Goal: Check status: Check status

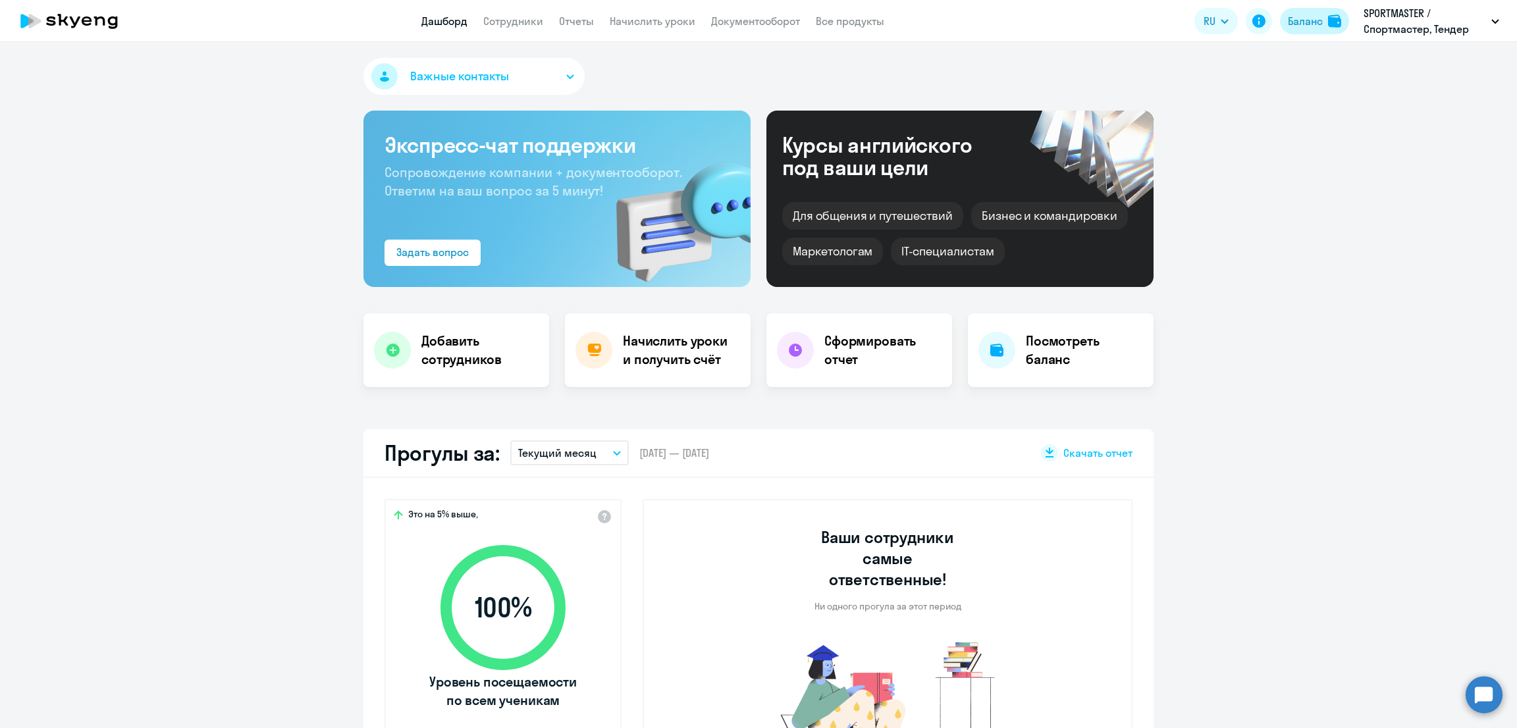
click at [1298, 15] on div "Баланс" at bounding box center [1305, 21] width 35 height 16
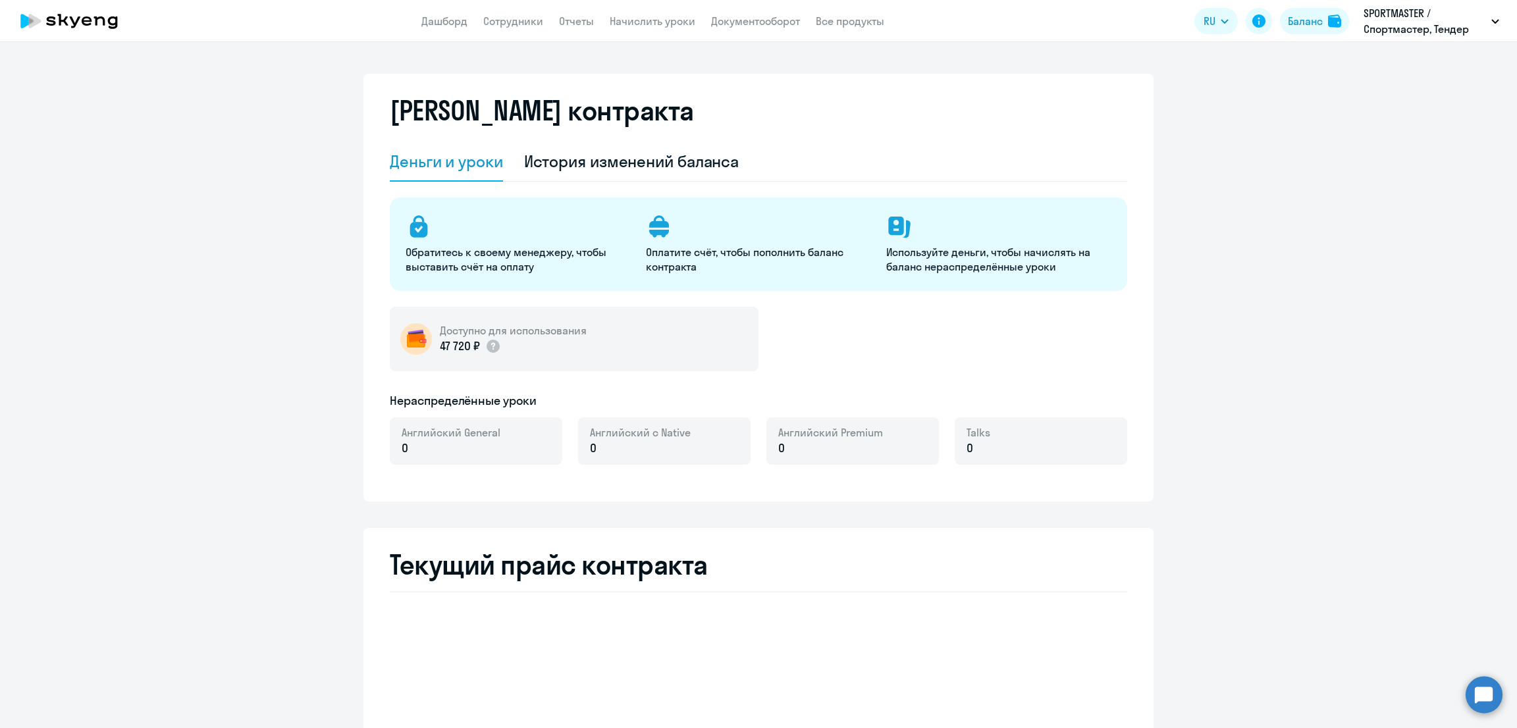
select select "english_adult_not_native_speaker"
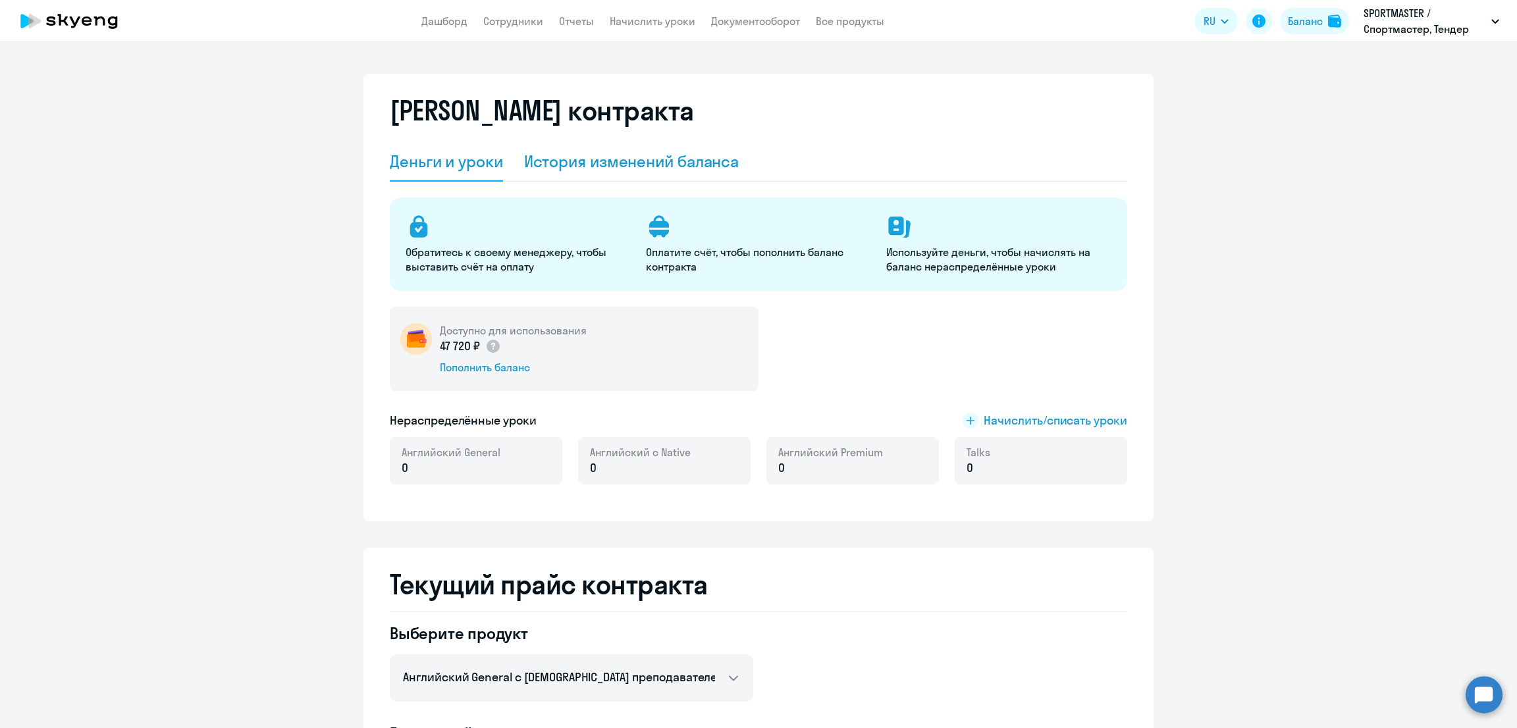
click at [644, 163] on div "История изменений баланса" at bounding box center [631, 161] width 215 height 21
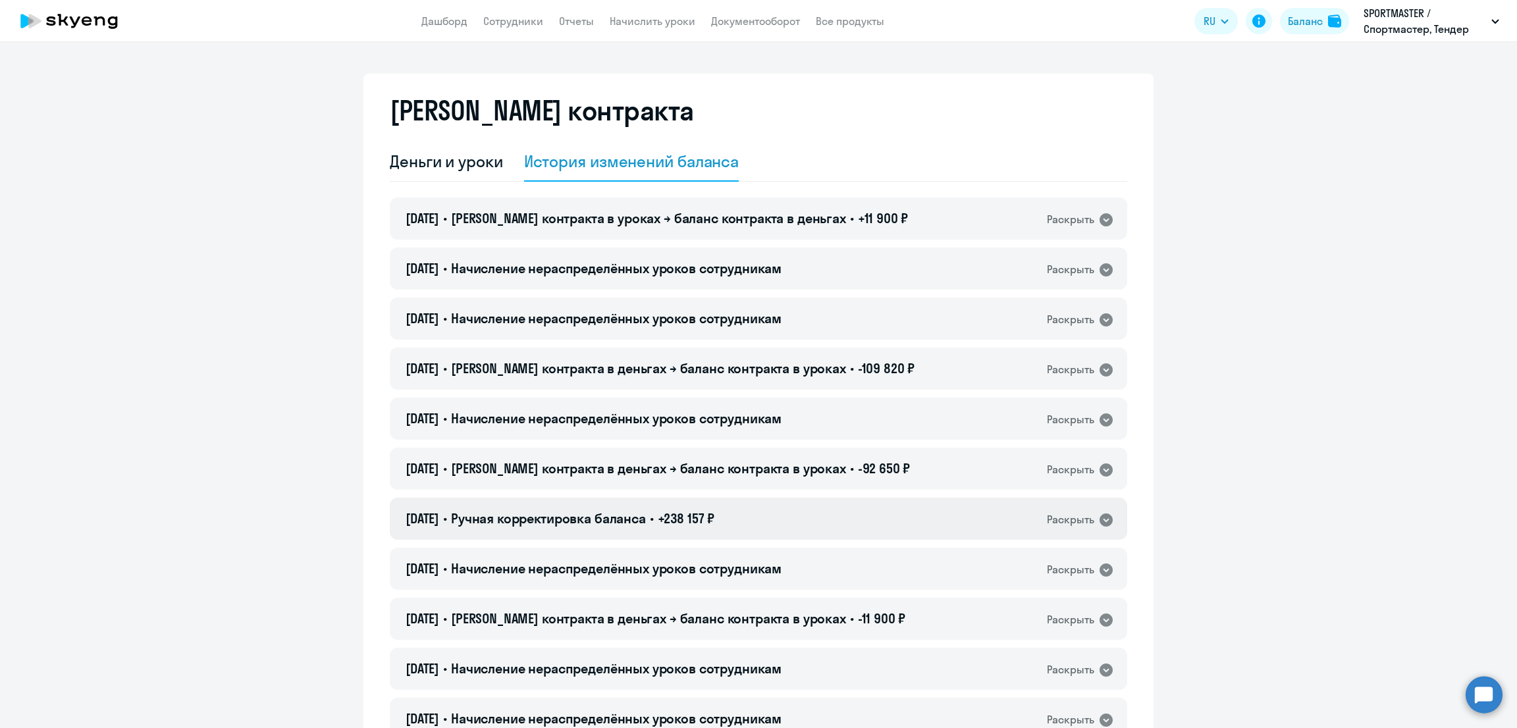
click at [646, 515] on span "Ручная корректировка баланса" at bounding box center [548, 518] width 195 height 16
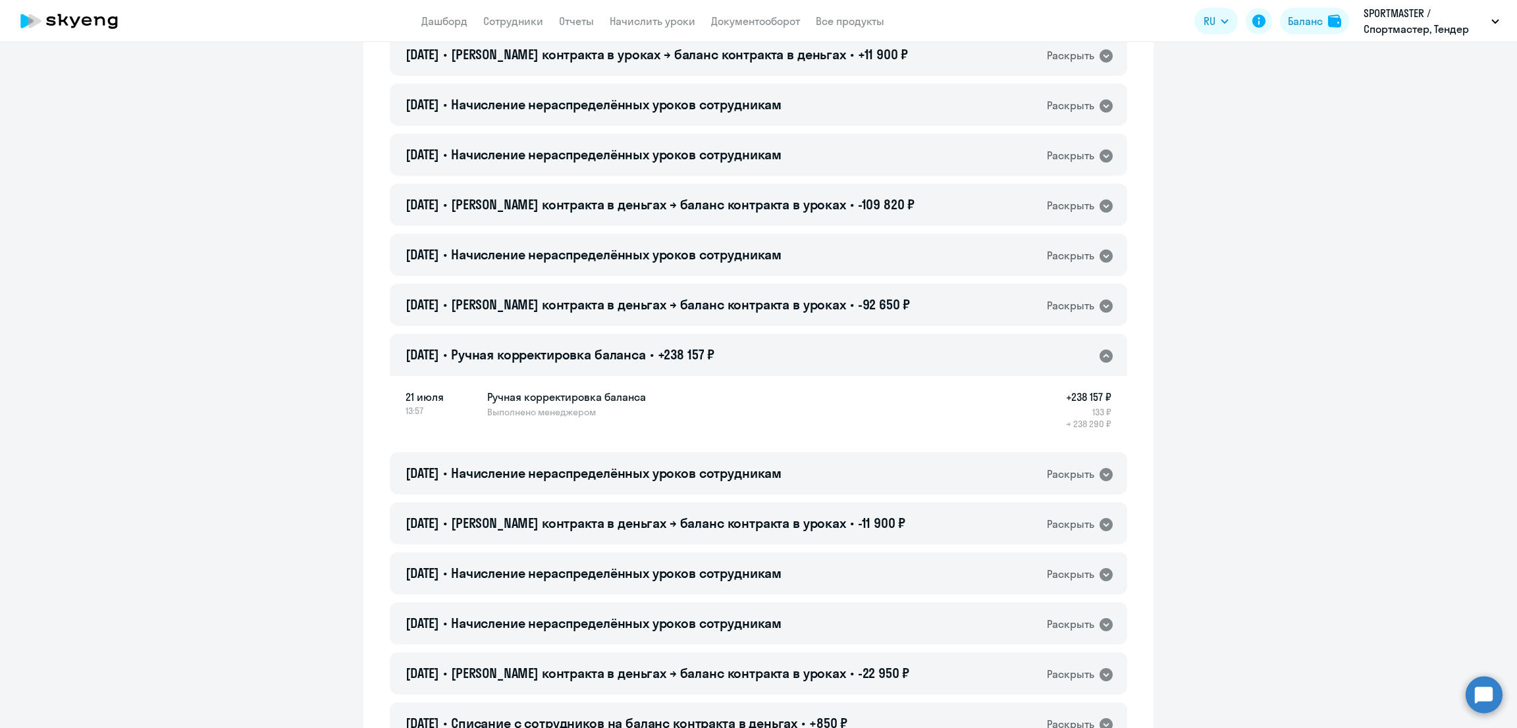
scroll to position [493, 0]
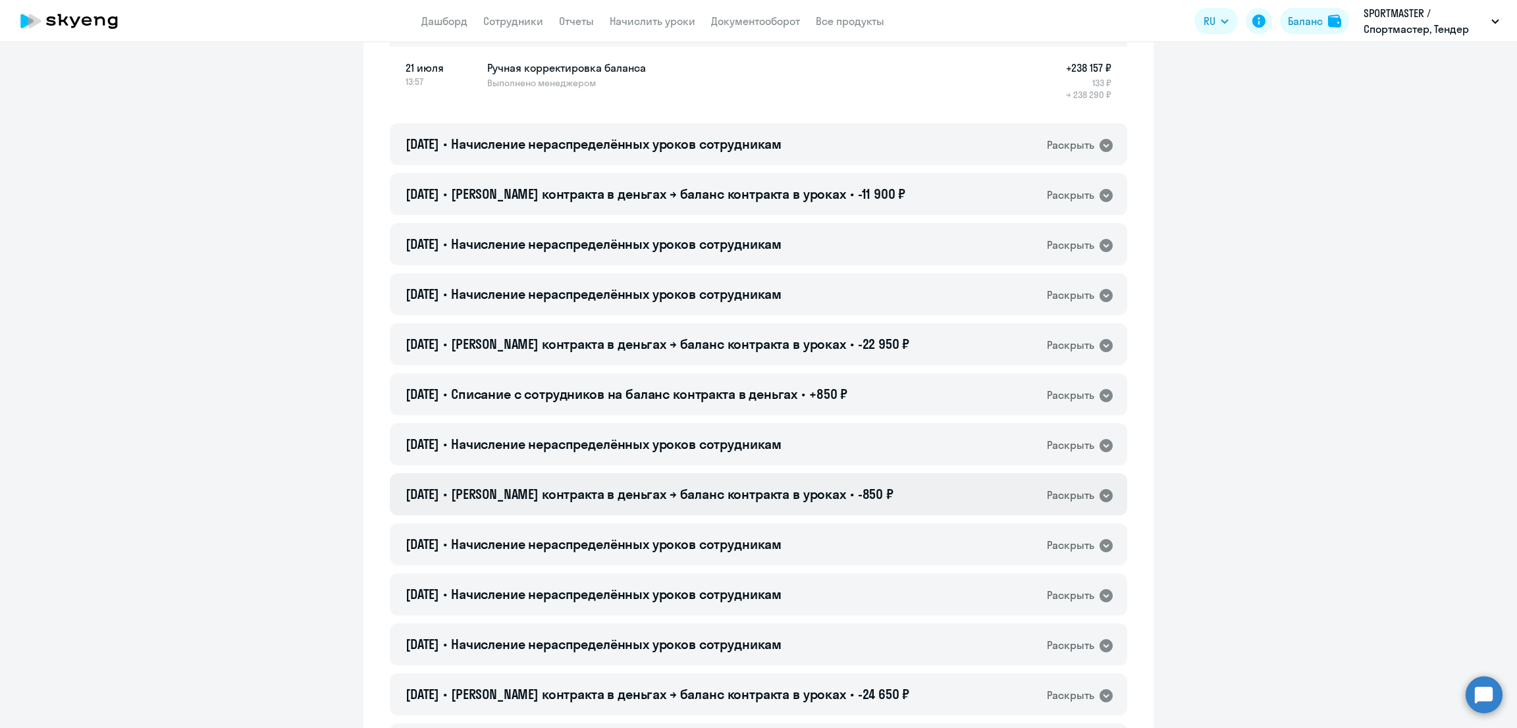
click at [552, 497] on span "[PERSON_NAME] контракта в деньгах → баланс контракта в уроках" at bounding box center [648, 494] width 395 height 16
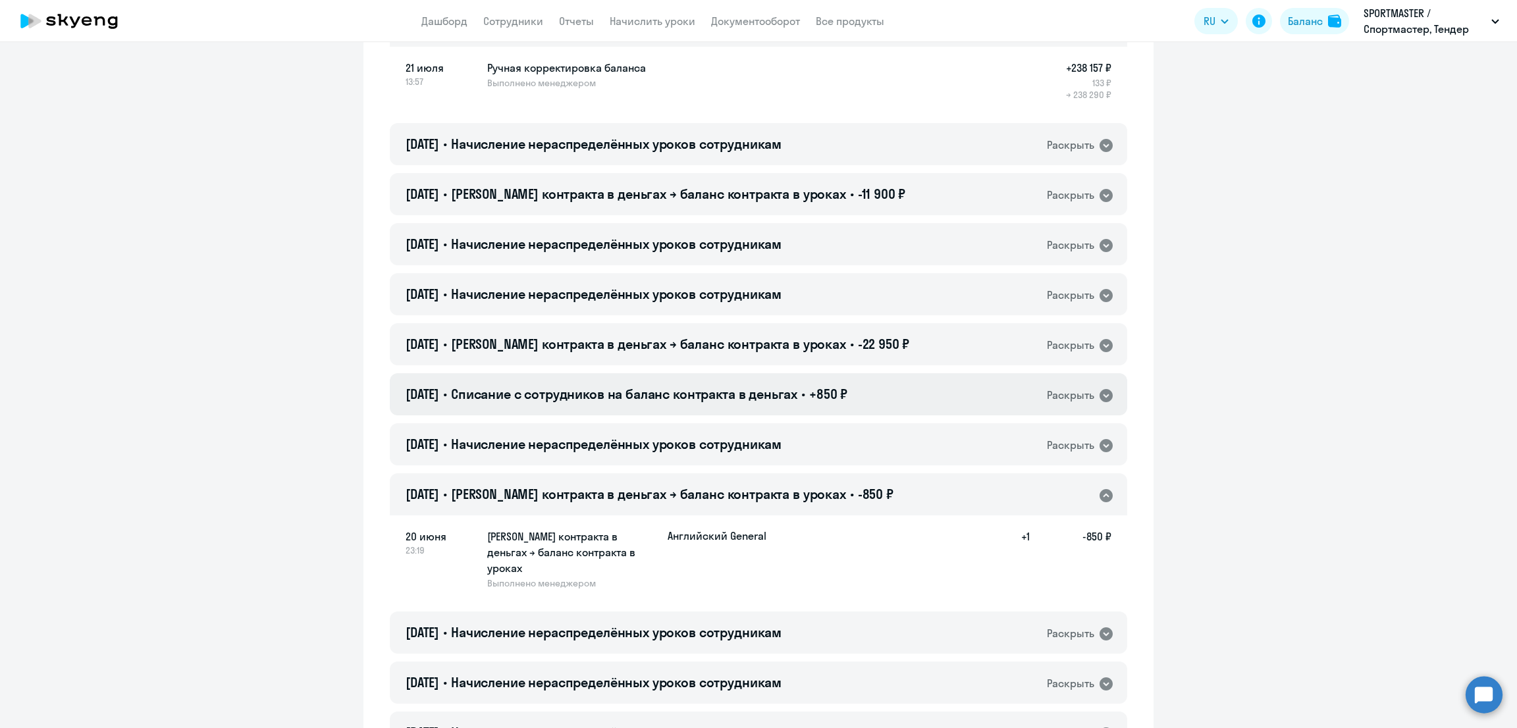
click at [583, 387] on span "Списание с сотрудников на баланс контракта в деньгах" at bounding box center [624, 394] width 346 height 16
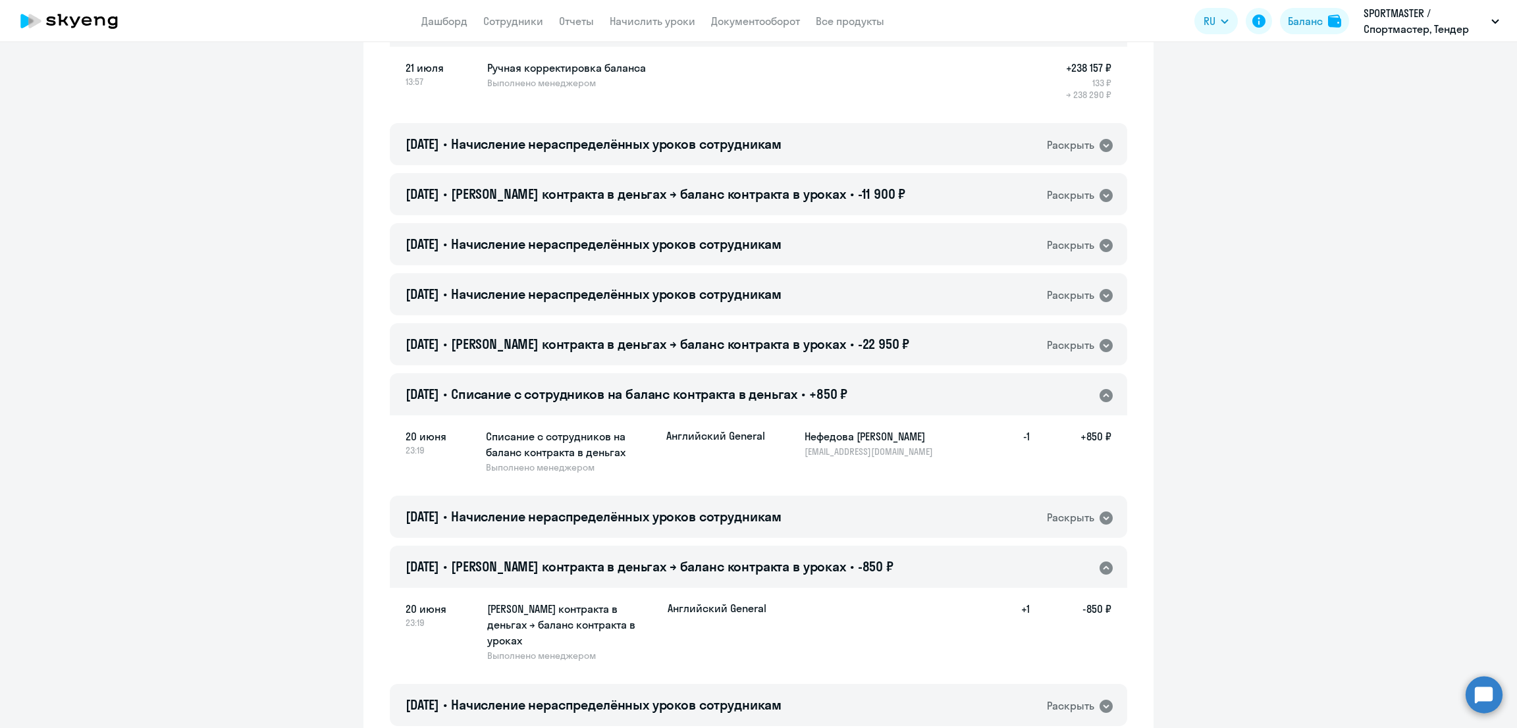
scroll to position [823, 0]
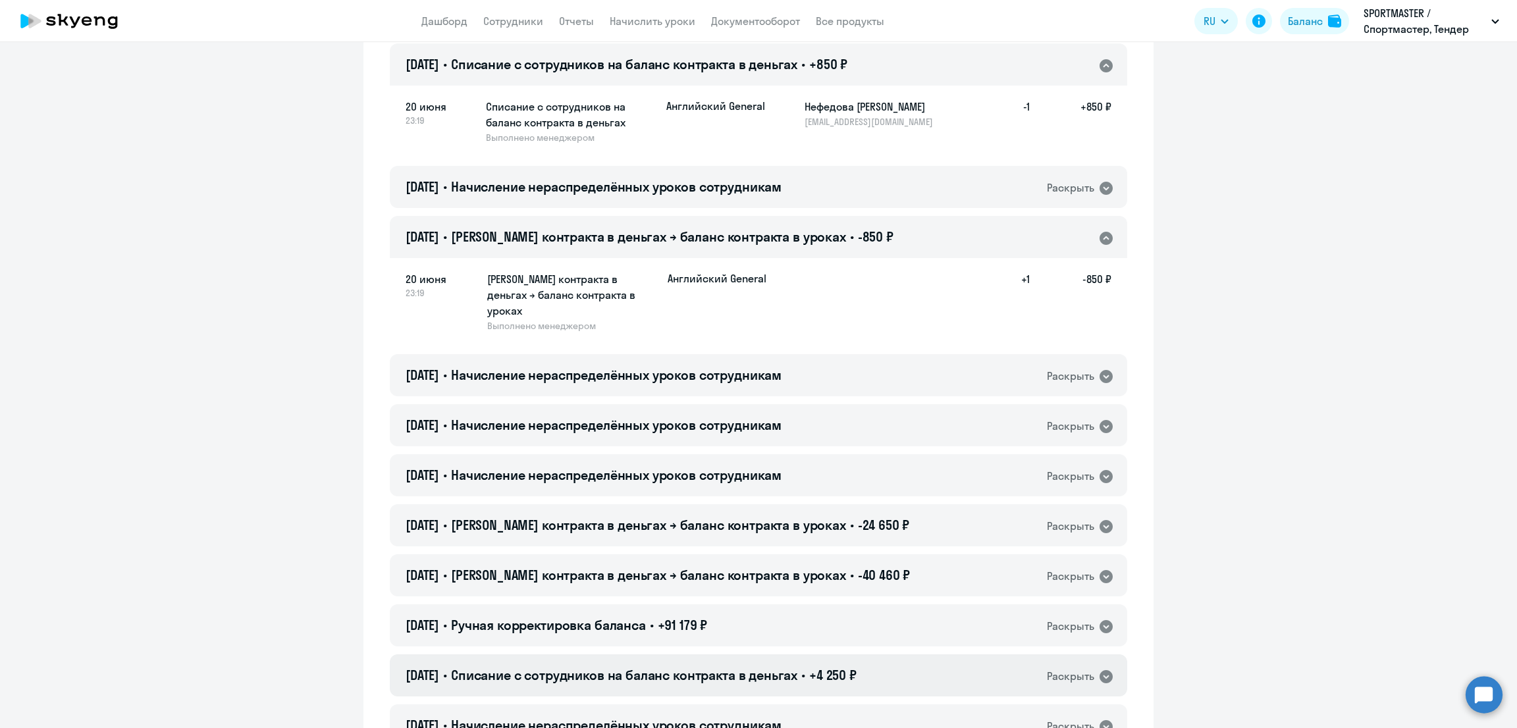
click at [674, 667] on span "Списание с сотрудников на баланс контракта в деньгах" at bounding box center [624, 675] width 346 height 16
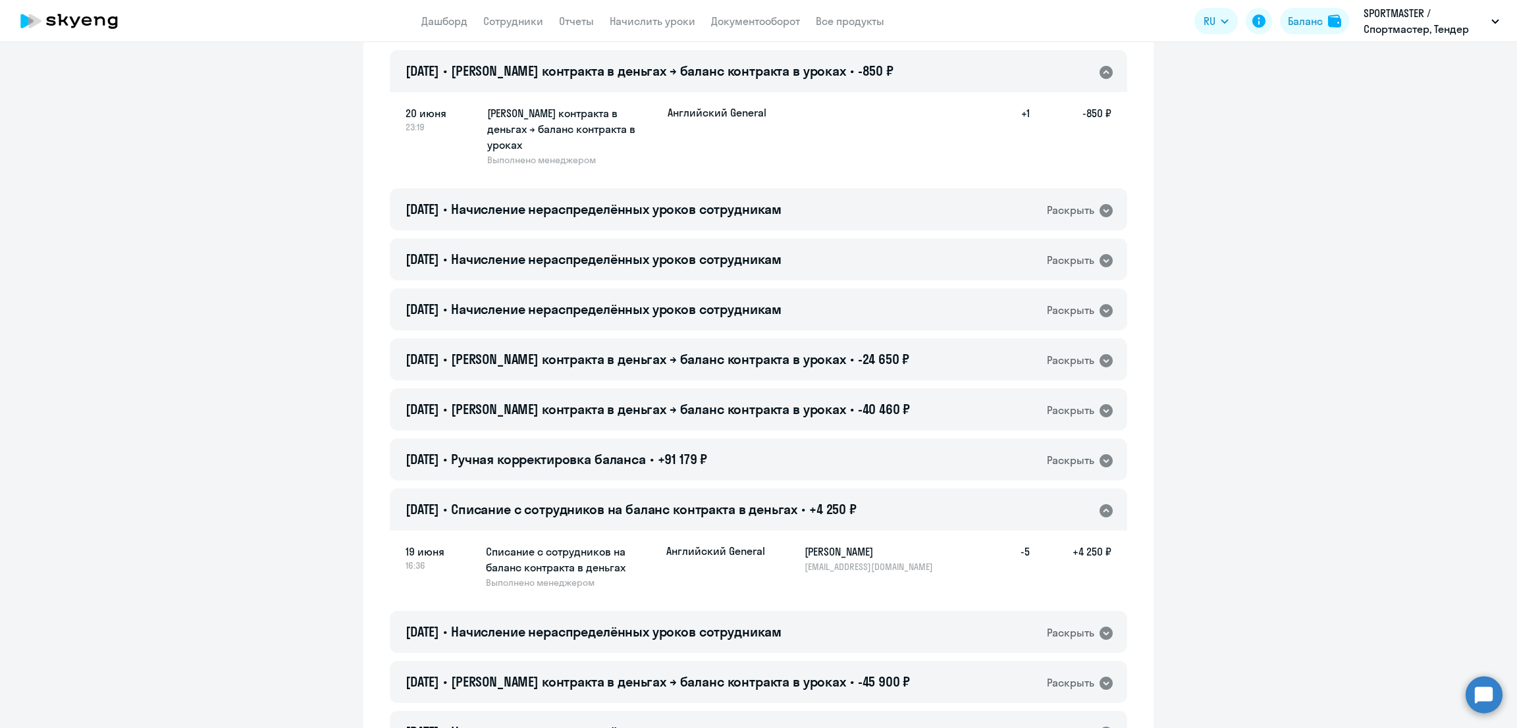
scroll to position [1151, 0]
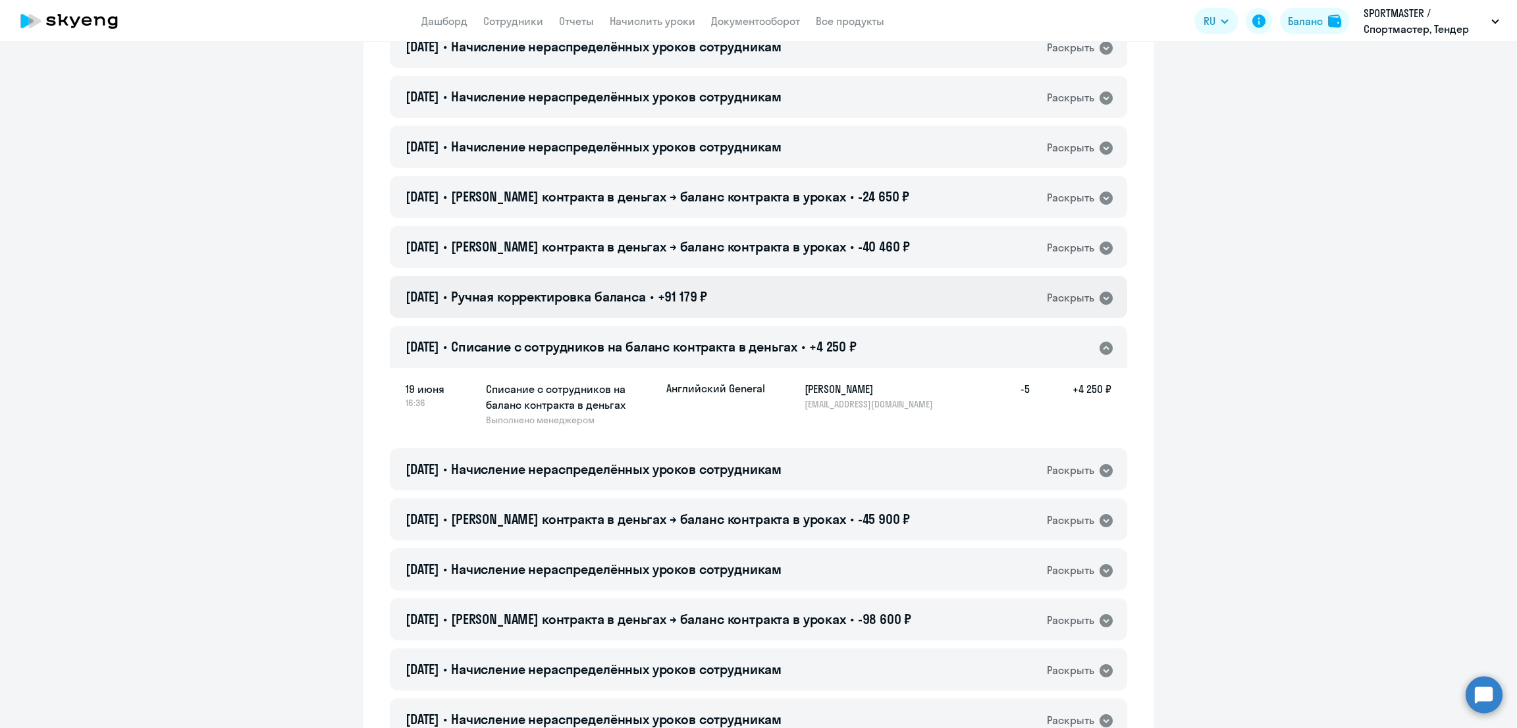
click at [708, 288] on span "+91 179 ₽" at bounding box center [683, 296] width 50 height 16
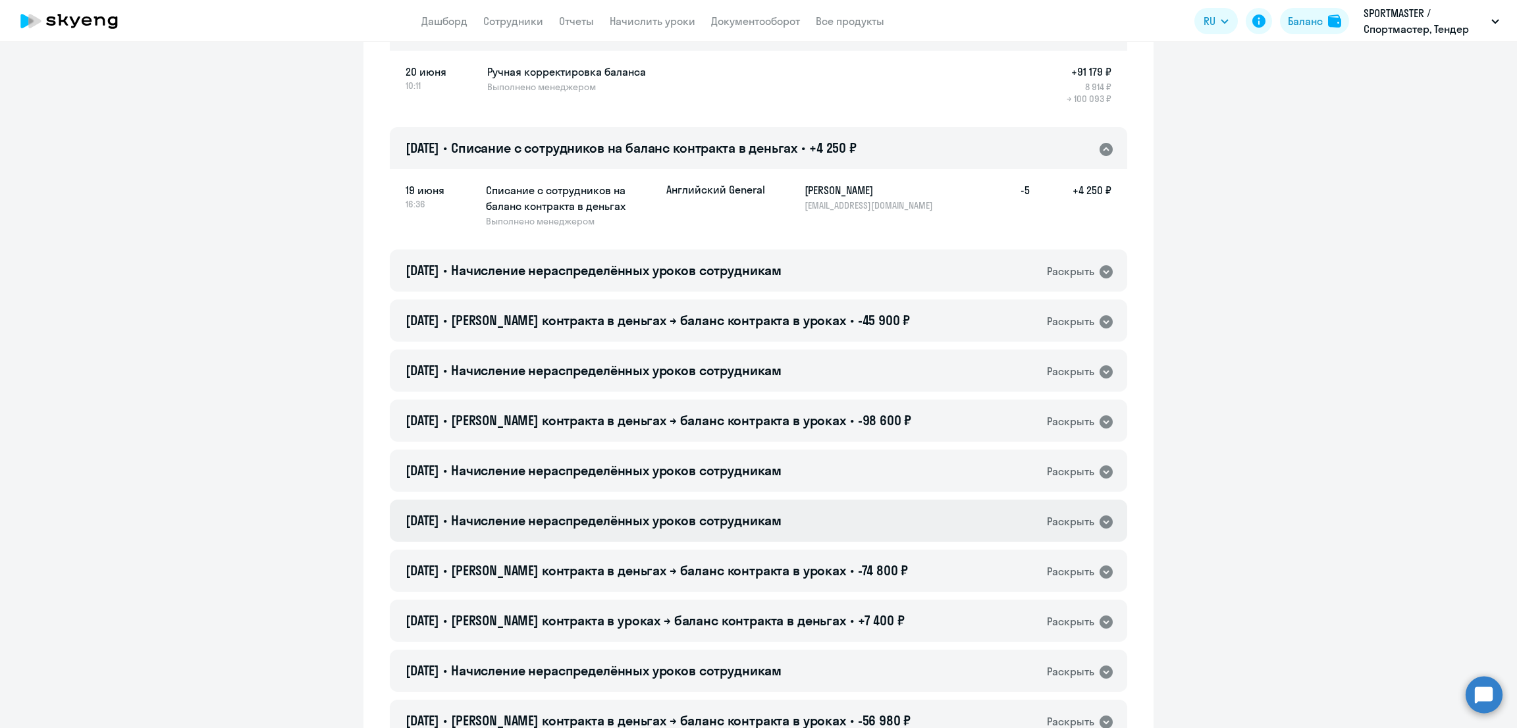
scroll to position [1481, 0]
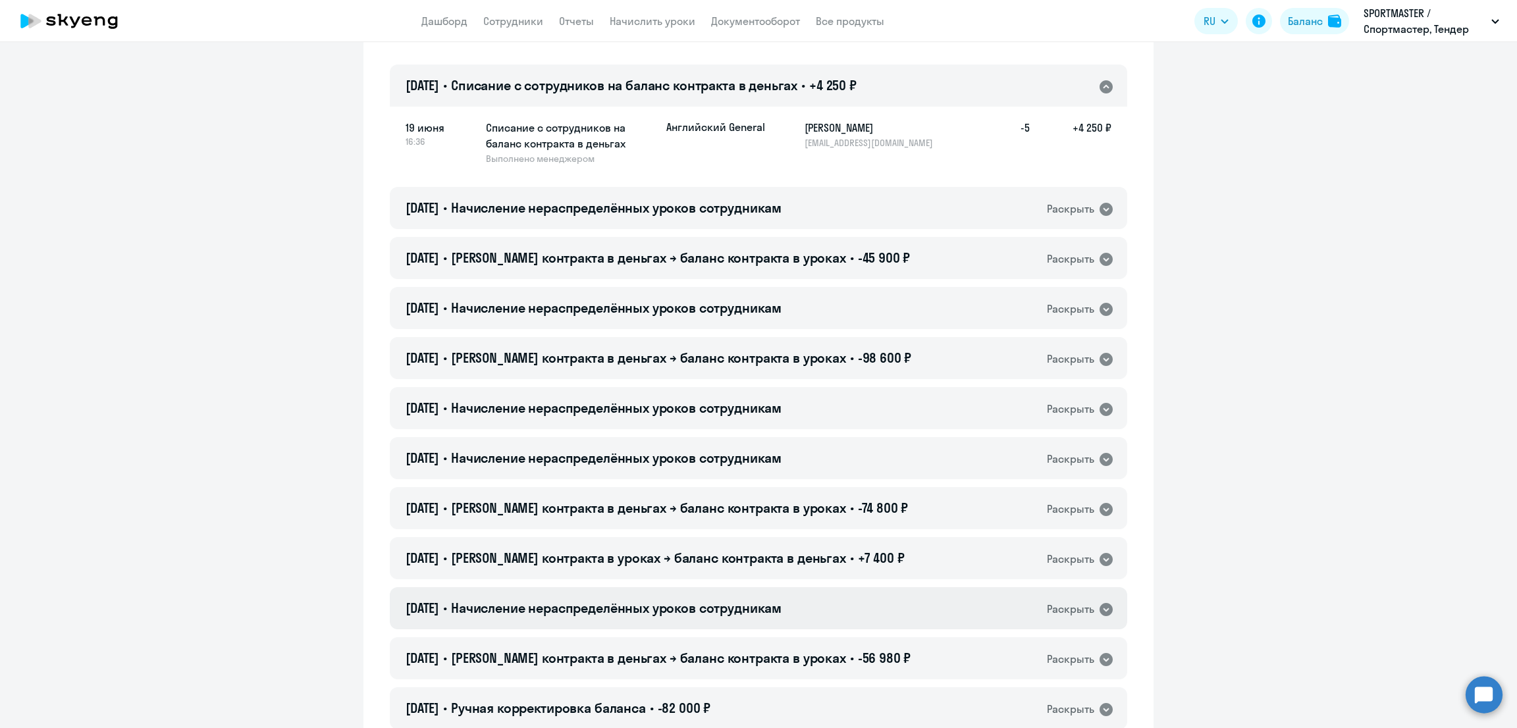
click at [746, 600] on span "Начисление нераспределённых уроков сотрудникам" at bounding box center [616, 608] width 330 height 16
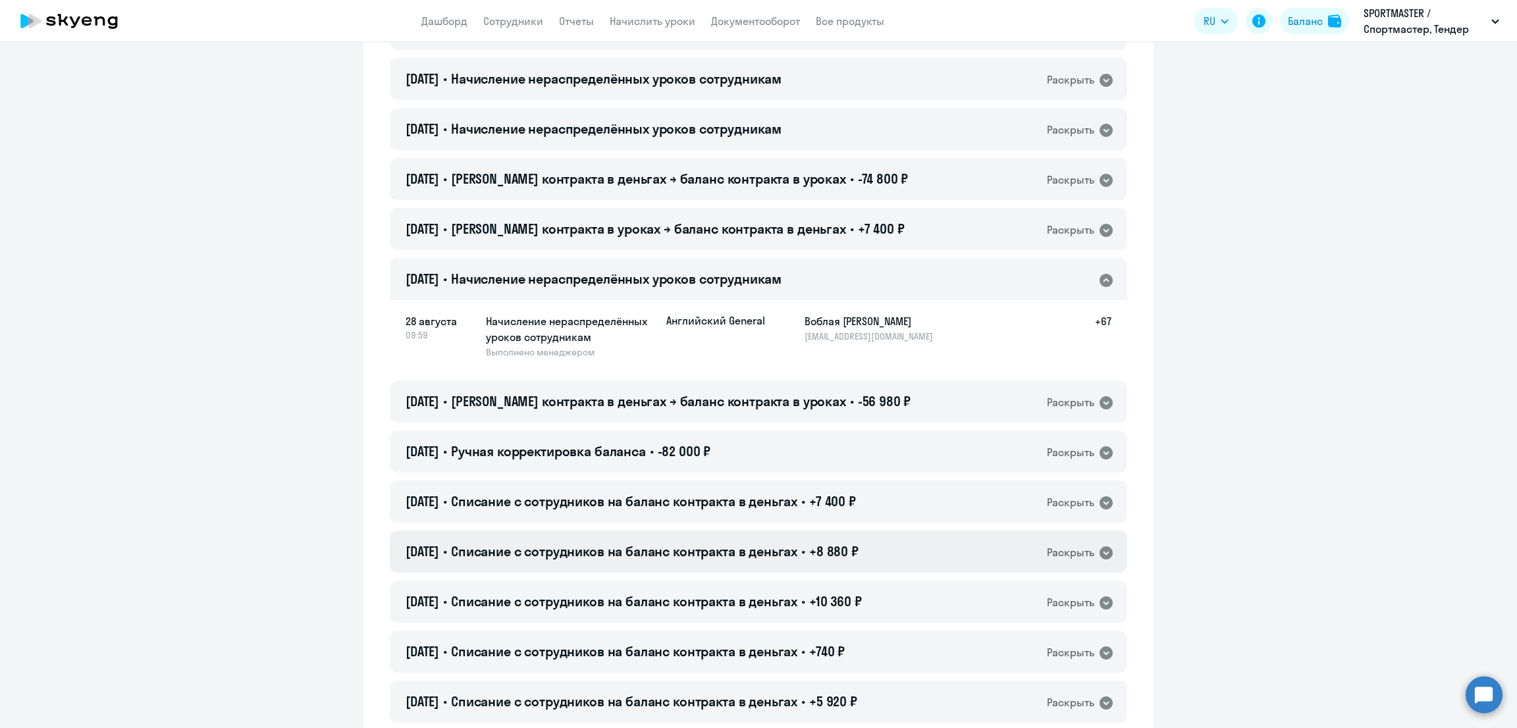
scroll to position [2139, 0]
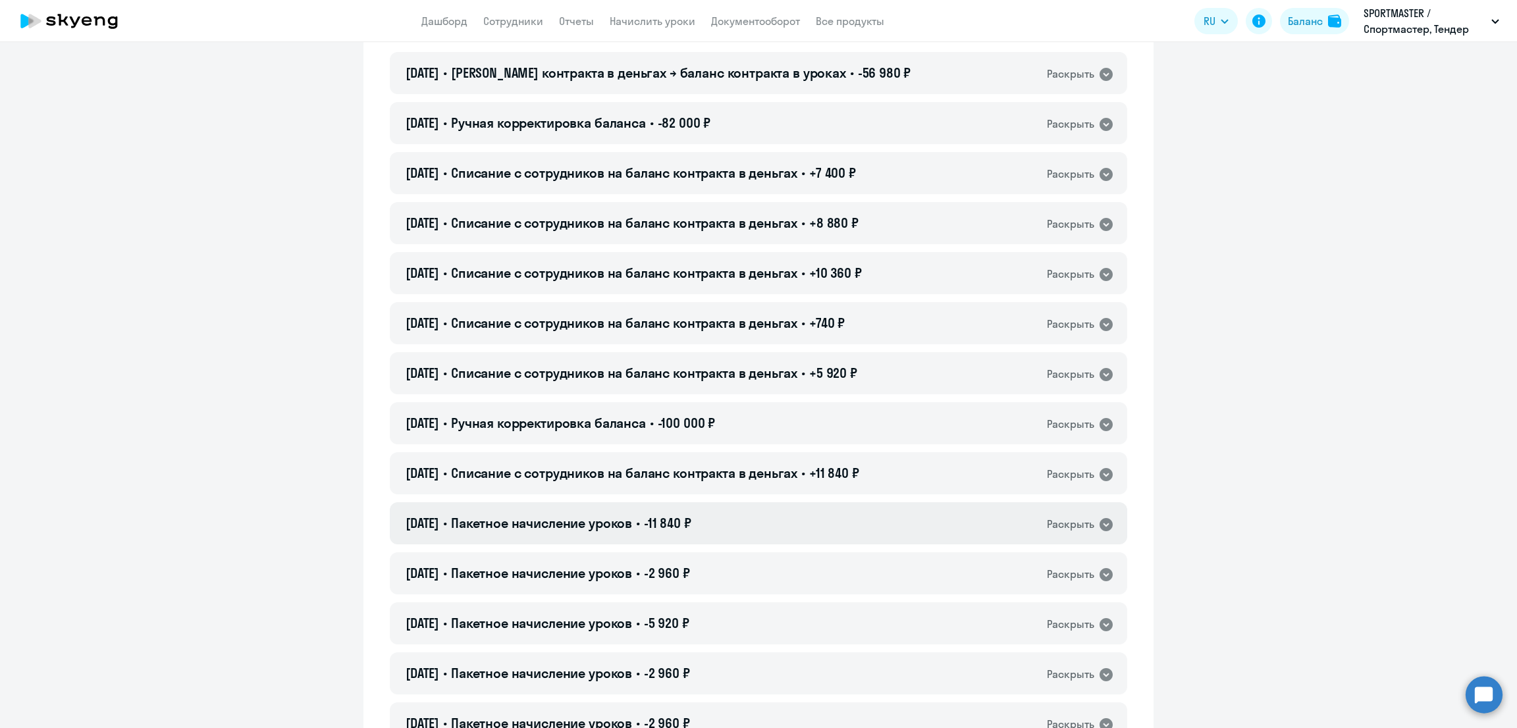
click at [683, 515] on span "-11 840 ₽" at bounding box center [667, 523] width 47 height 16
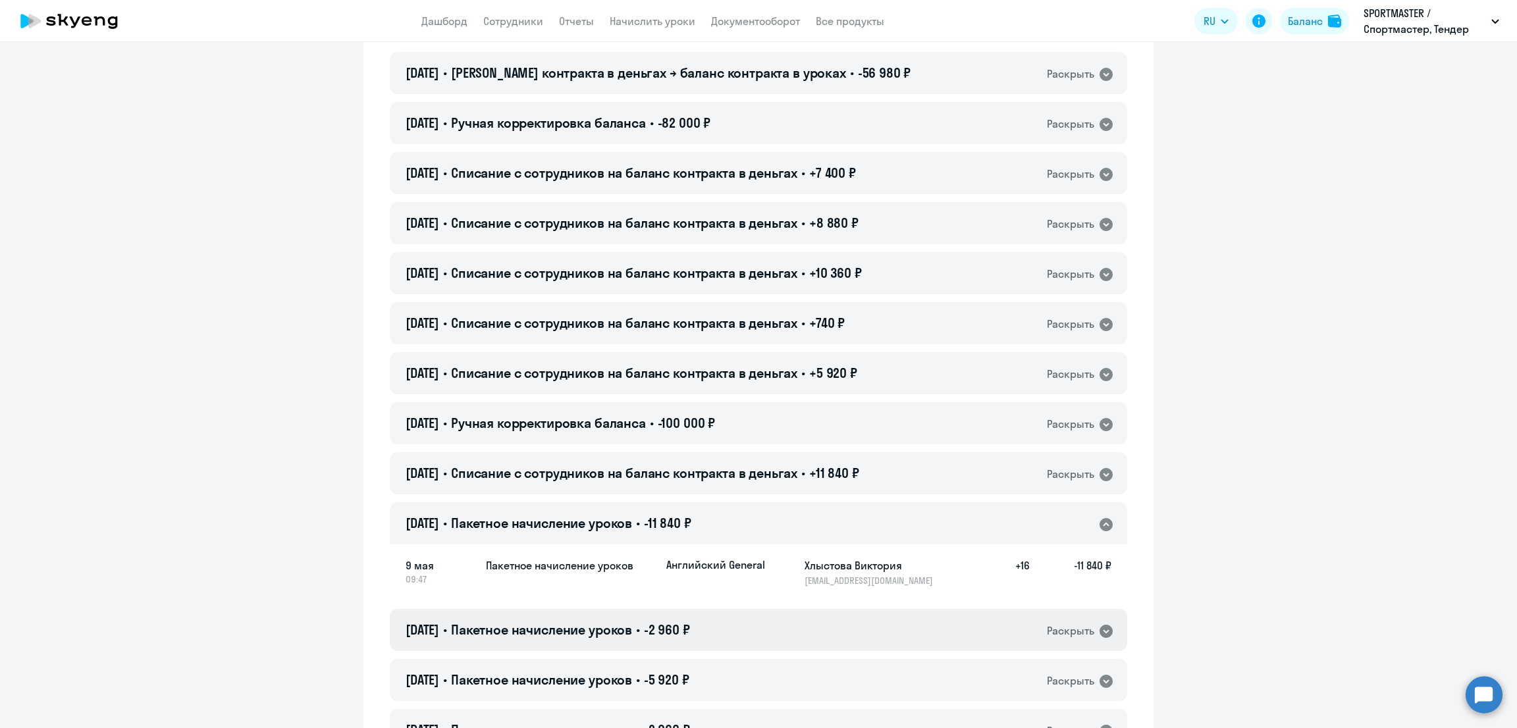
click at [618, 621] on span "Пакетное начисление уроков" at bounding box center [541, 629] width 181 height 16
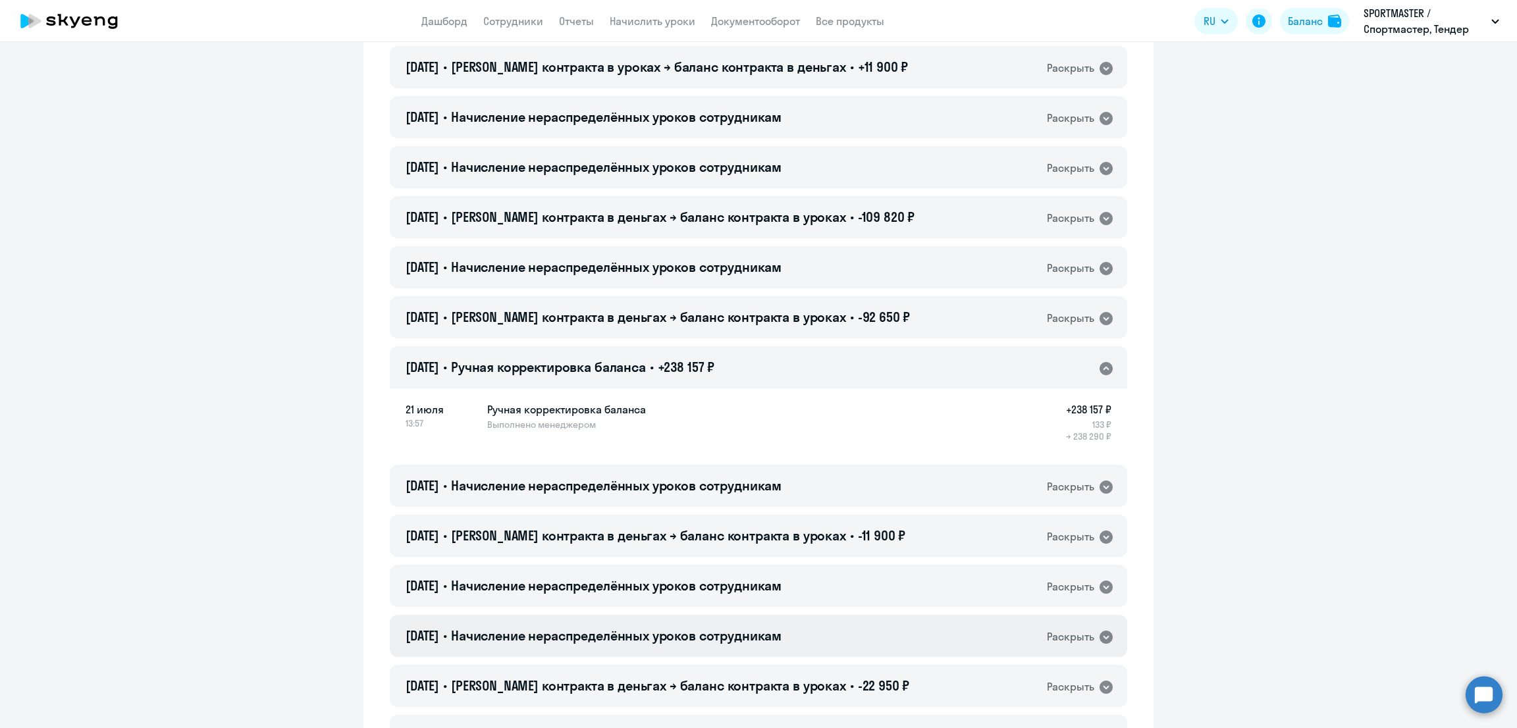
scroll to position [0, 0]
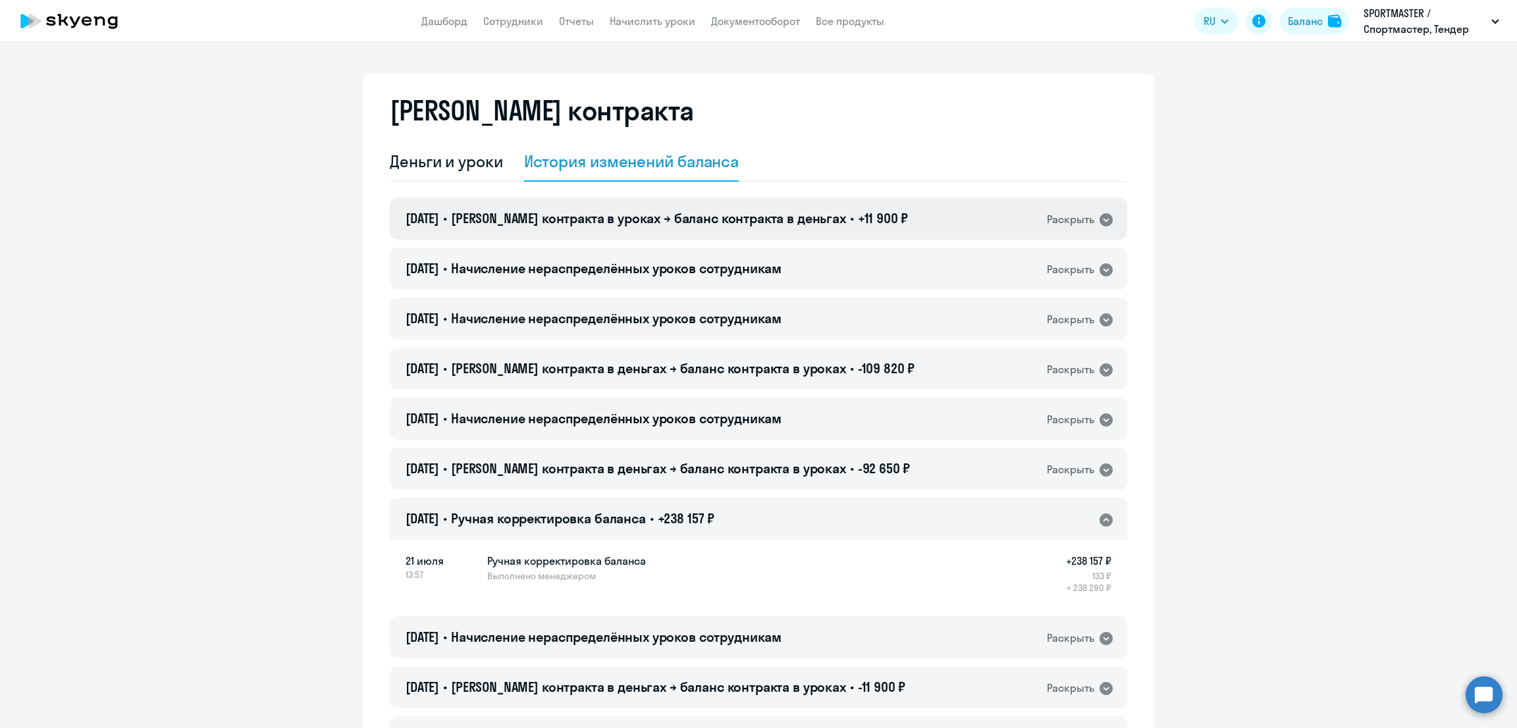
click at [704, 214] on span "[PERSON_NAME] контракта в уроках → баланс контракта в деньгах" at bounding box center [648, 218] width 395 height 16
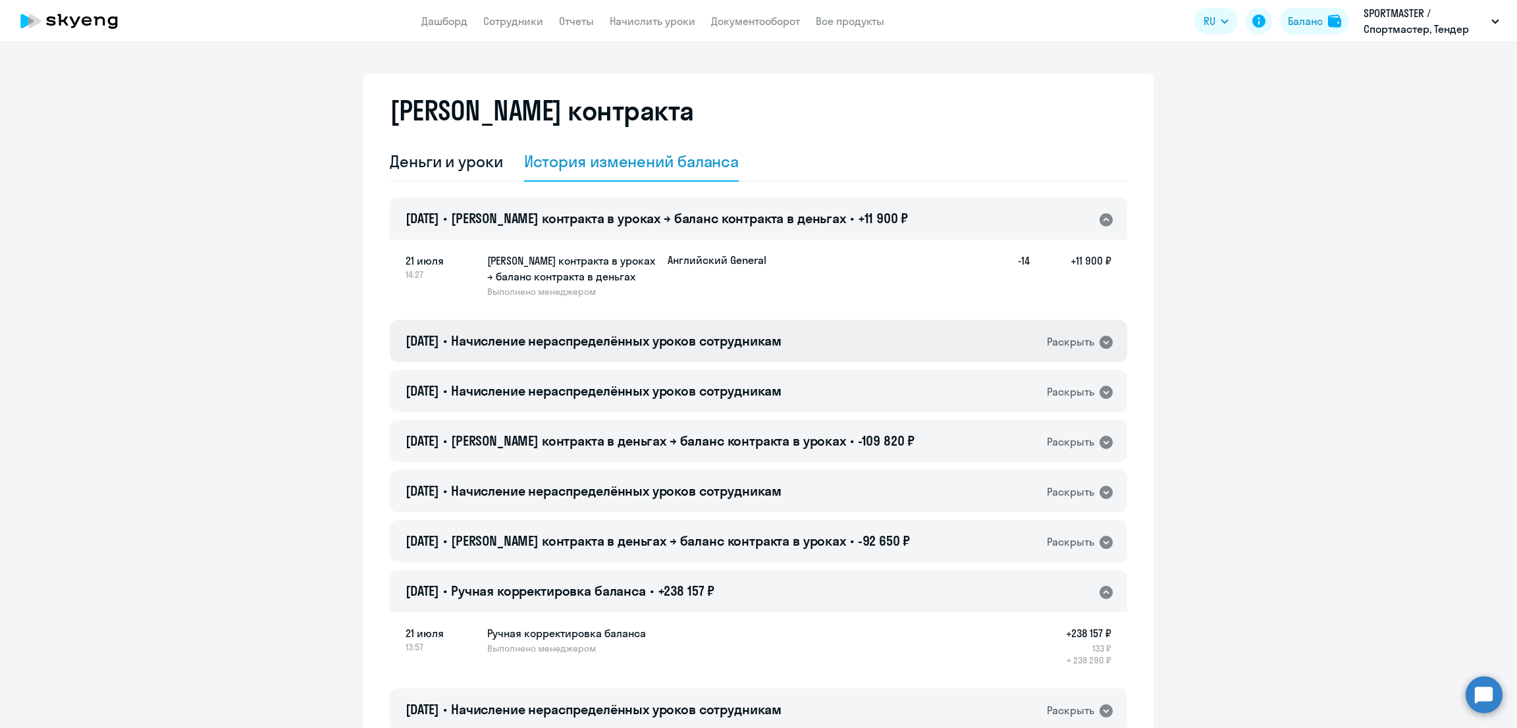
click at [658, 337] on span "Начисление нераспределённых уроков сотрудникам" at bounding box center [616, 340] width 330 height 16
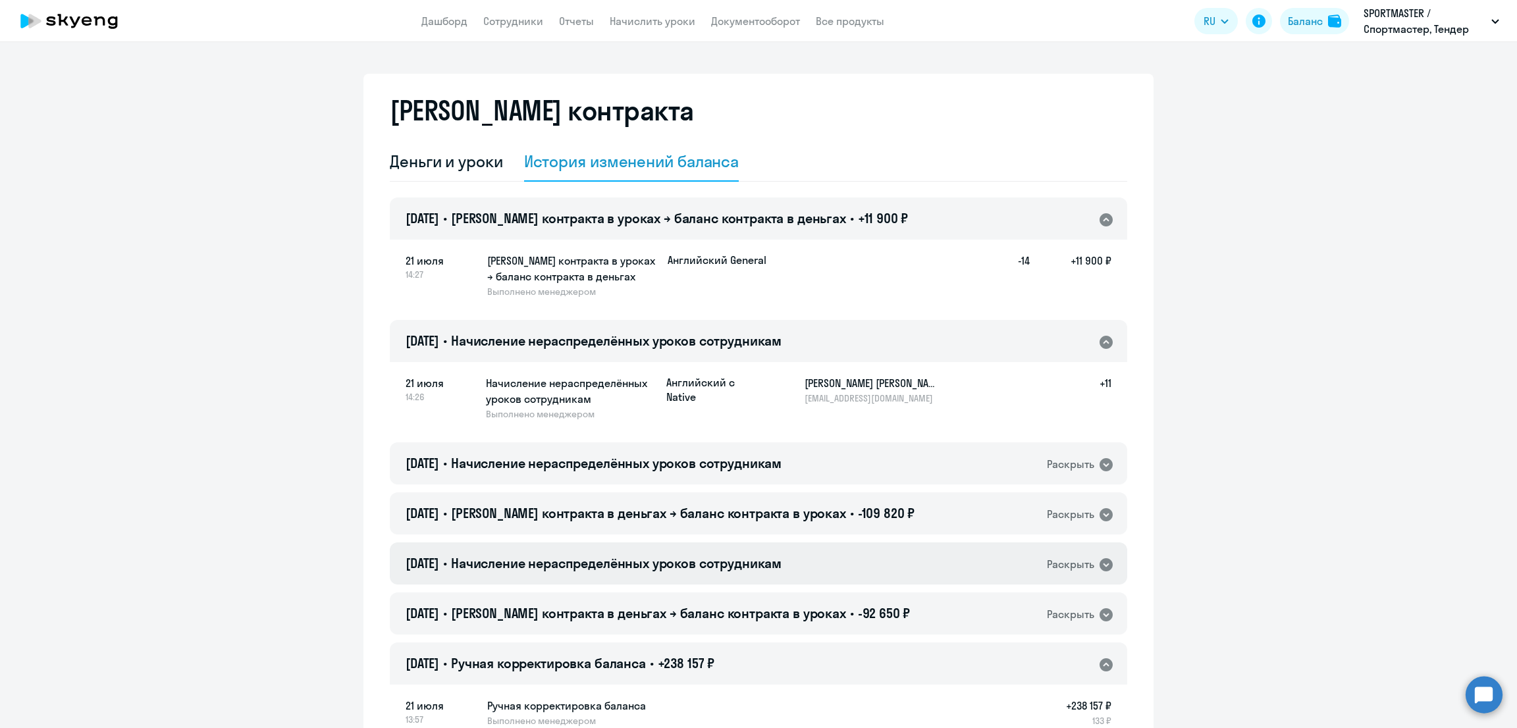
click at [709, 558] on span "Начисление нераспределённых уроков сотрудникам" at bounding box center [616, 563] width 330 height 16
